Goal: Find contact information: Find contact information

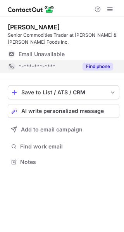
scroll to position [156, 124]
click at [94, 66] on button "Find phone" at bounding box center [98, 67] width 31 height 8
